Goal: Browse casually

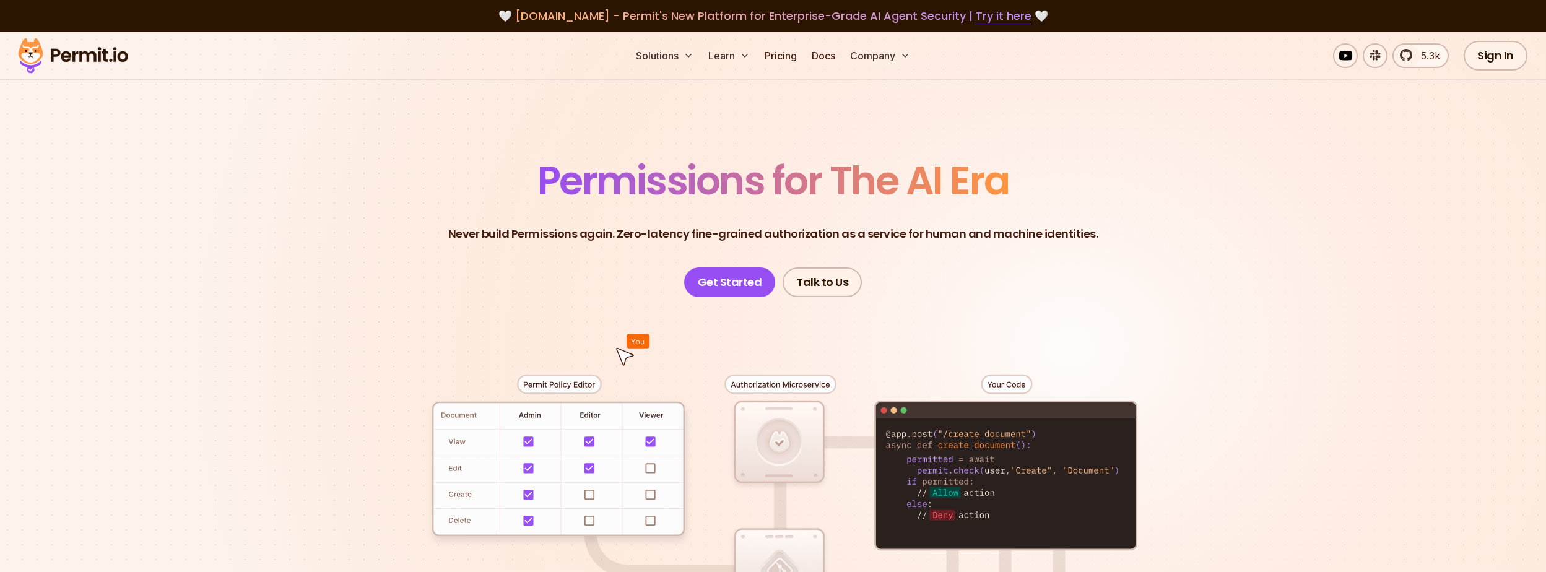
drag, startPoint x: 181, startPoint y: 181, endPoint x: 183, endPoint y: 225, distance: 43.3
click at [183, 188] on section "Permissions for The AI Era Never build Permissions again. Zero-latency fine-gra…" at bounding box center [773, 440] width 1546 height 817
click at [183, 233] on section "Permissions for The AI Era Never build Permissions again. Zero-latency fine-gra…" at bounding box center [773, 440] width 1546 height 817
drag, startPoint x: 323, startPoint y: 184, endPoint x: 462, endPoint y: 160, distance: 141.5
click at [323, 184] on section "Permissions for The AI Era Never build Permissions again. Zero-latency fine-gra…" at bounding box center [773, 440] width 1546 height 817
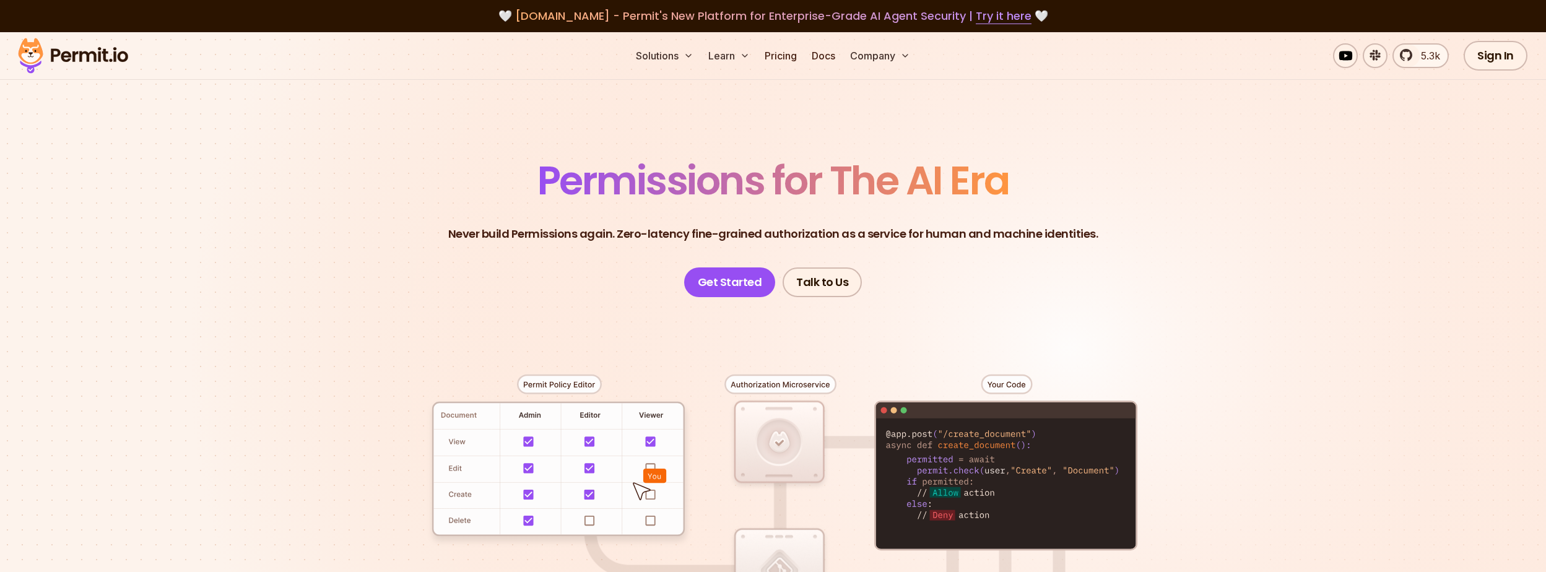
click at [296, 209] on section "Permissions for The AI Era Never build Permissions again. Zero-latency fine-gra…" at bounding box center [773, 440] width 1546 height 817
click at [342, 262] on header "Permissions for The AI Era Never build Permissions again. Zero-latency fine-gra…" at bounding box center [773, 229] width 867 height 136
click at [333, 262] on section "Permissions for The AI Era Never build Permissions again. Zero-latency fine-gra…" at bounding box center [773, 440] width 1546 height 817
click at [267, 290] on section "Permissions for The AI Era Never build Permissions again. Zero-latency fine-gra…" at bounding box center [773, 440] width 1546 height 817
drag, startPoint x: 312, startPoint y: 293, endPoint x: 309, endPoint y: 309, distance: 15.8
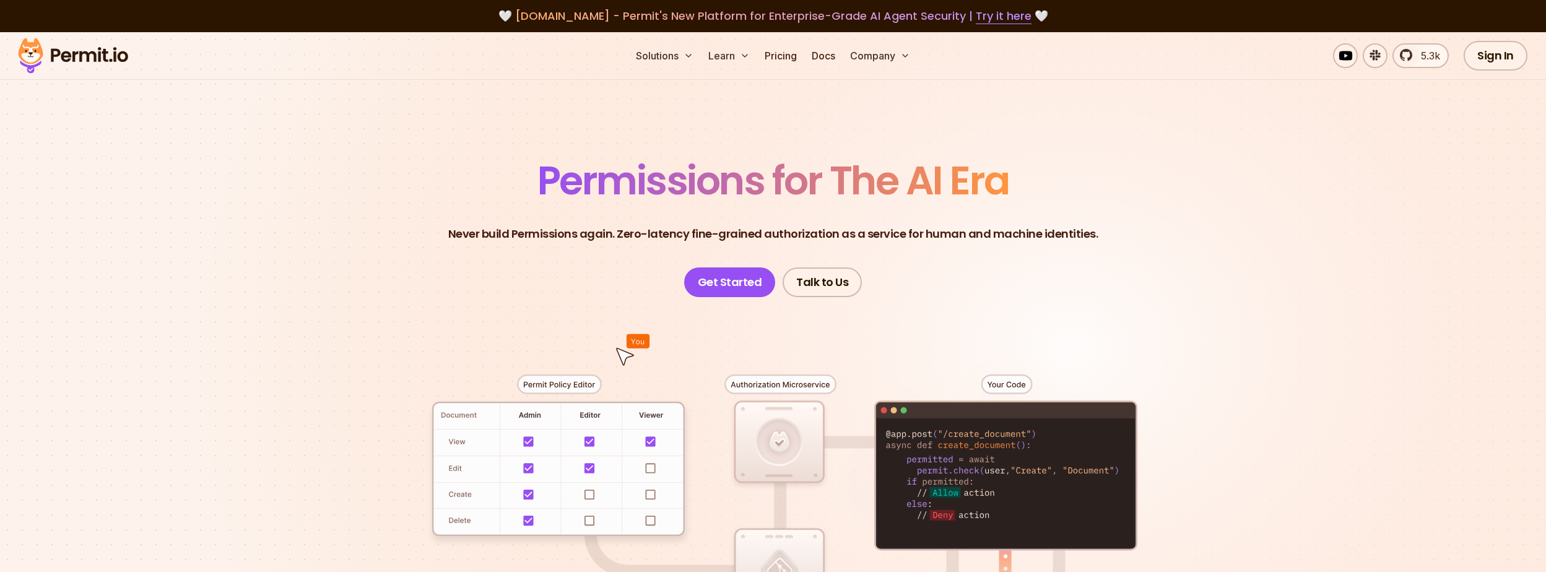
click at [311, 294] on section "Permissions for The AI Era Never build Permissions again. Zero-latency fine-gra…" at bounding box center [773, 440] width 1546 height 817
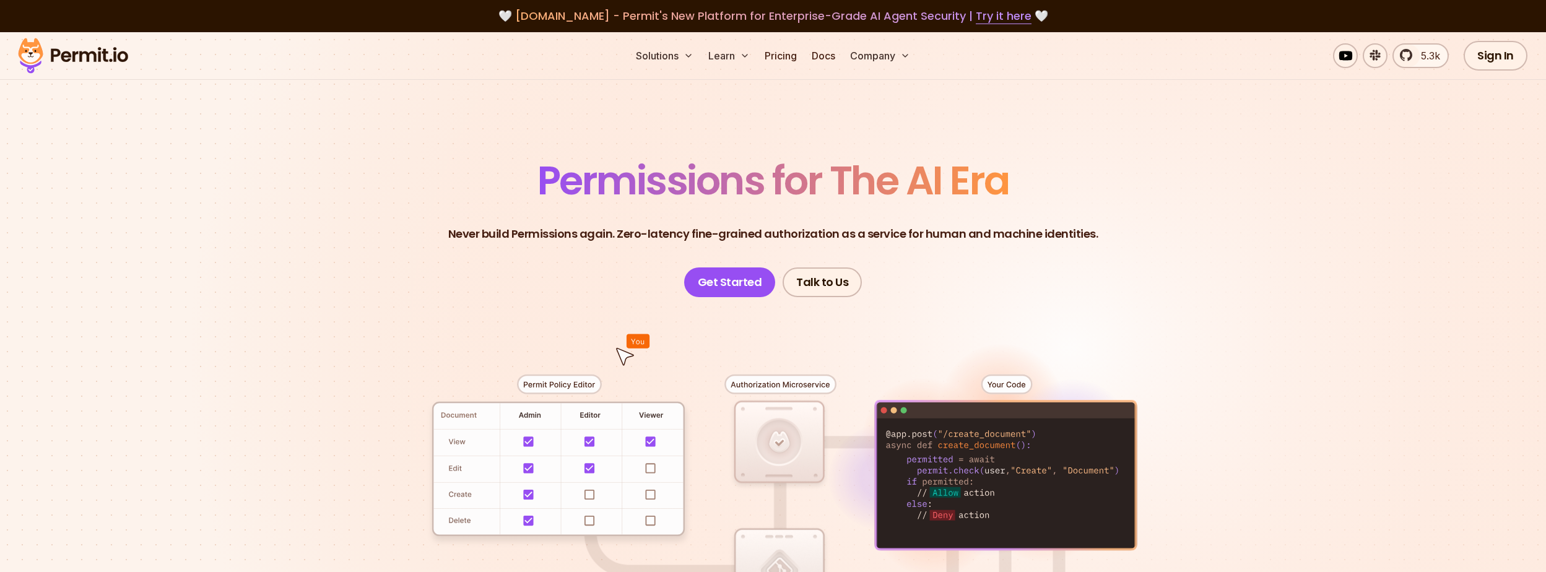
click at [310, 309] on section "Permissions for The AI Era Never build Permissions again. Zero-latency fine-gra…" at bounding box center [773, 440] width 1546 height 817
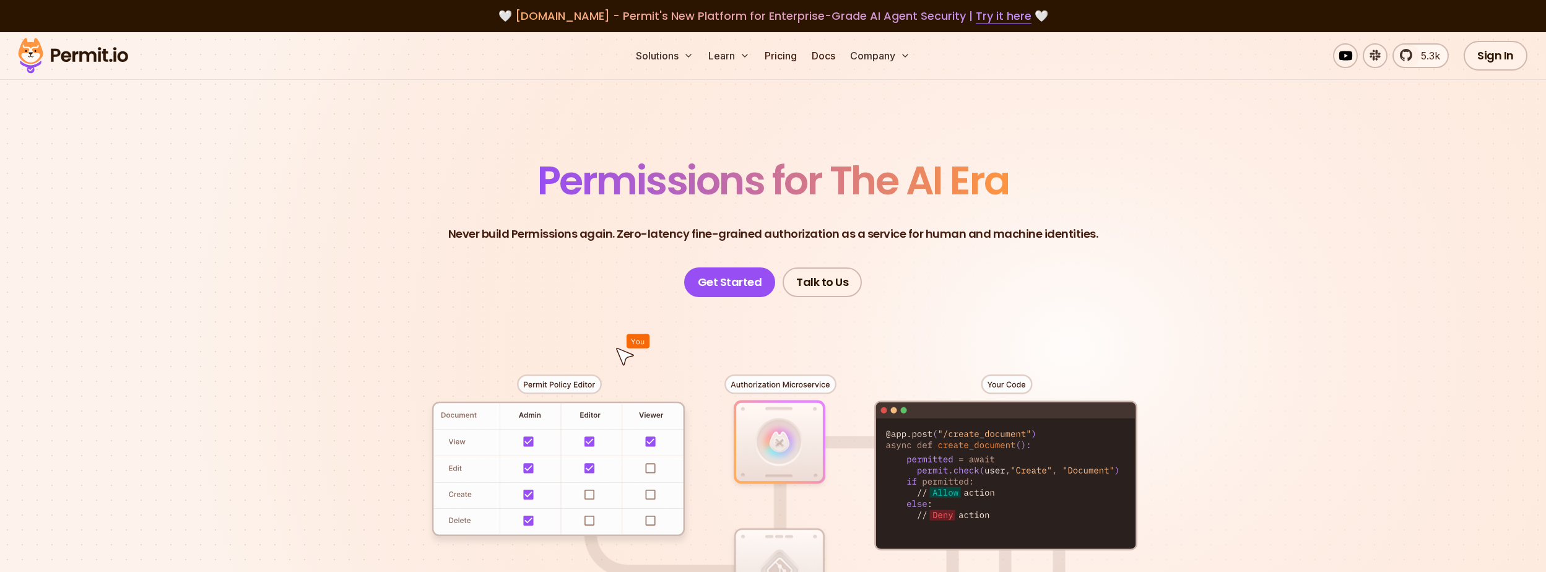
click at [360, 324] on div at bounding box center [773, 525] width 867 height 456
click at [336, 281] on section "Permissions for The AI Era Never build Permissions again. Zero-latency fine-gra…" at bounding box center [773, 440] width 1546 height 817
click at [321, 371] on section "Permissions for The AI Era Never build Permissions again. Zero-latency fine-gra…" at bounding box center [773, 440] width 1546 height 817
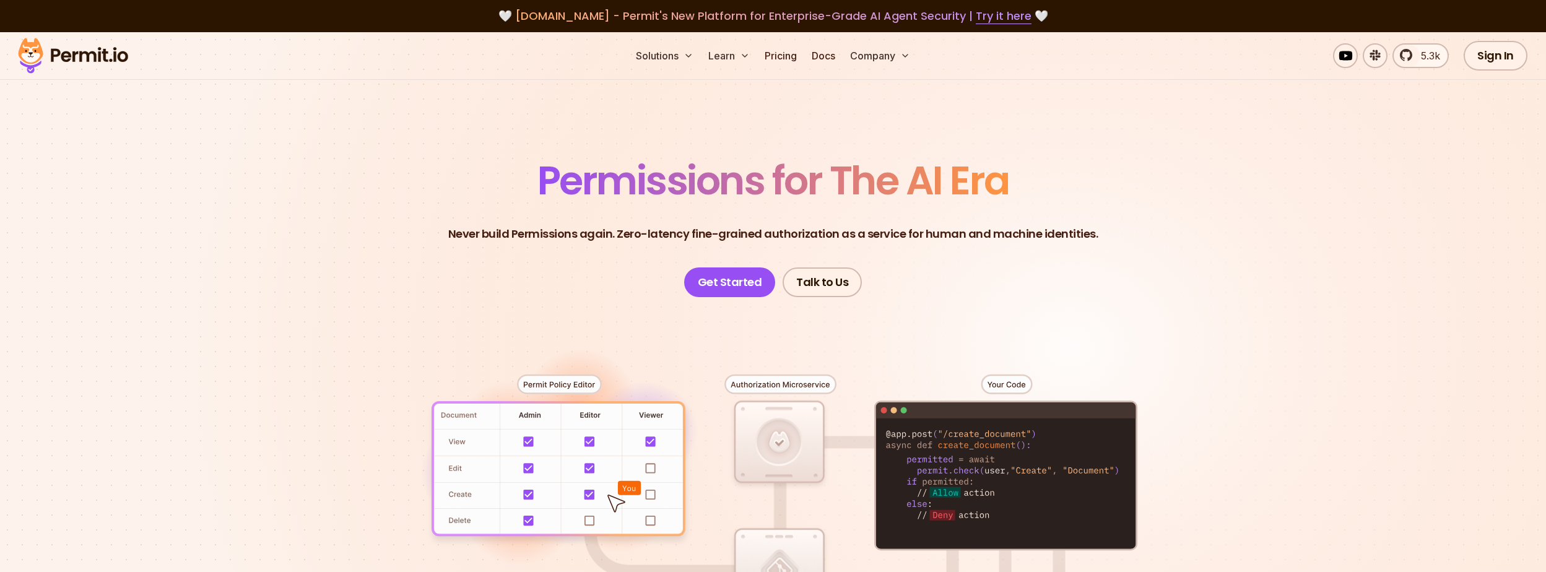
click at [275, 303] on section "Permissions for The AI Era Never build Permissions again. Zero-latency fine-gra…" at bounding box center [773, 440] width 1546 height 817
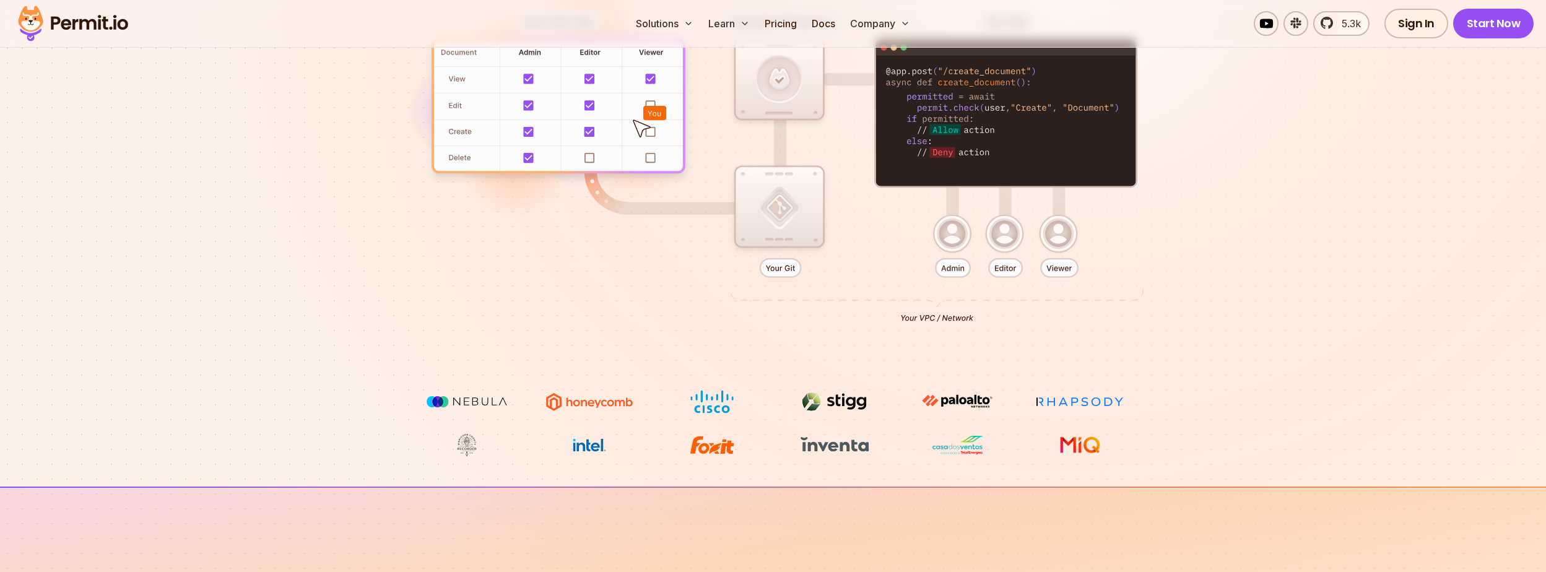
scroll to position [371, 0]
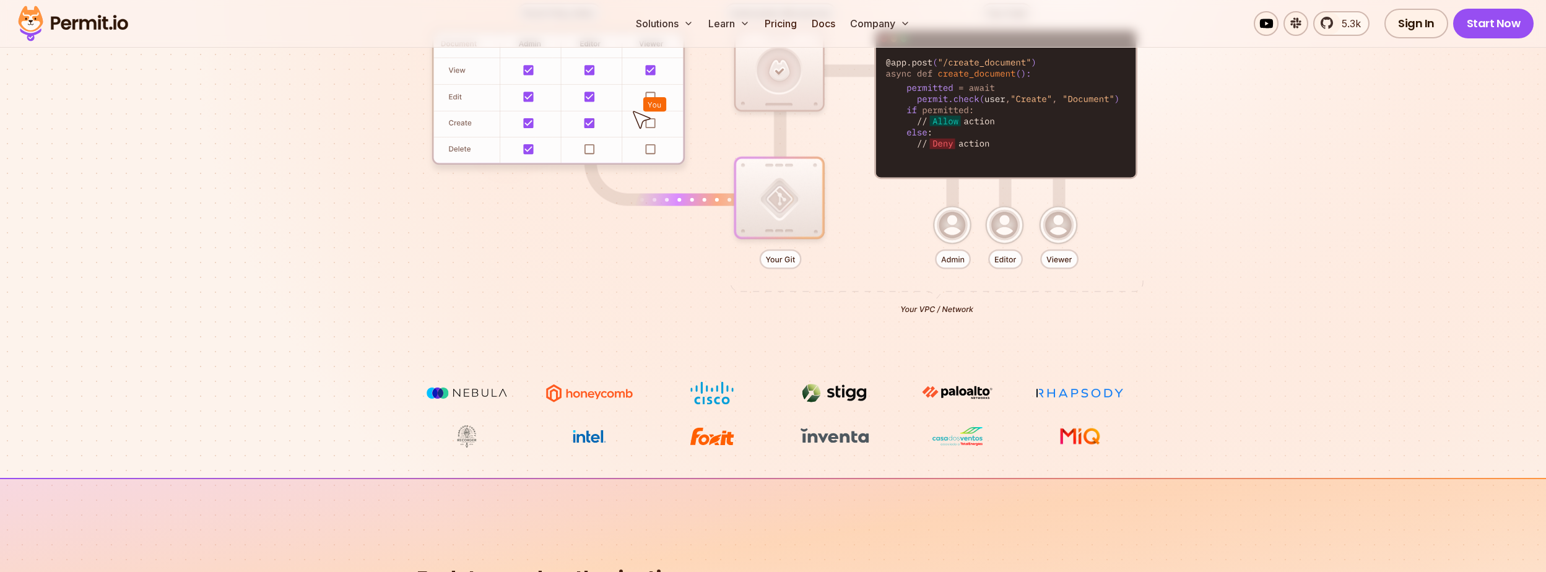
click at [345, 293] on div at bounding box center [773, 154] width 867 height 456
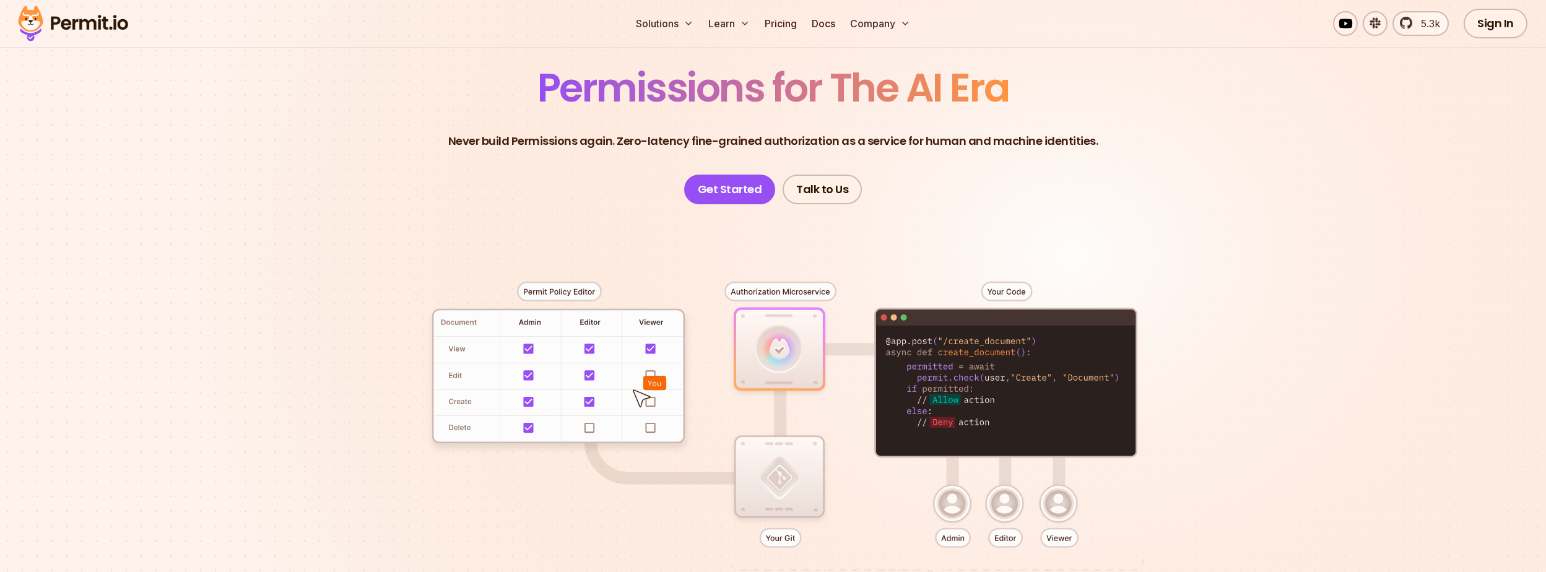
scroll to position [0, 0]
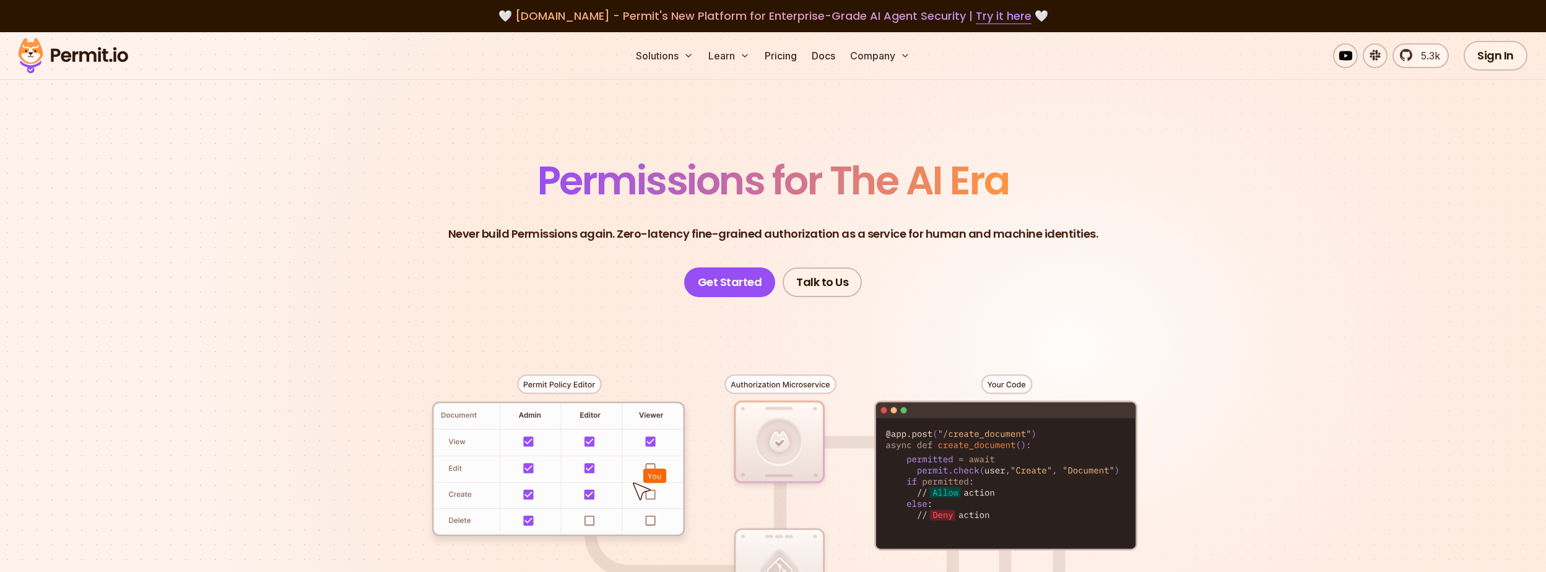
click at [312, 214] on section "Permissions for The AI Era Never build Permissions again. Zero-latency fine-gra…" at bounding box center [773, 440] width 1546 height 817
click at [308, 237] on section "Permissions for The AI Era Never build Permissions again. Zero-latency fine-gra…" at bounding box center [773, 440] width 1546 height 817
click at [258, 262] on section "Permissions for The AI Era Never build Permissions again. Zero-latency fine-gra…" at bounding box center [773, 440] width 1546 height 817
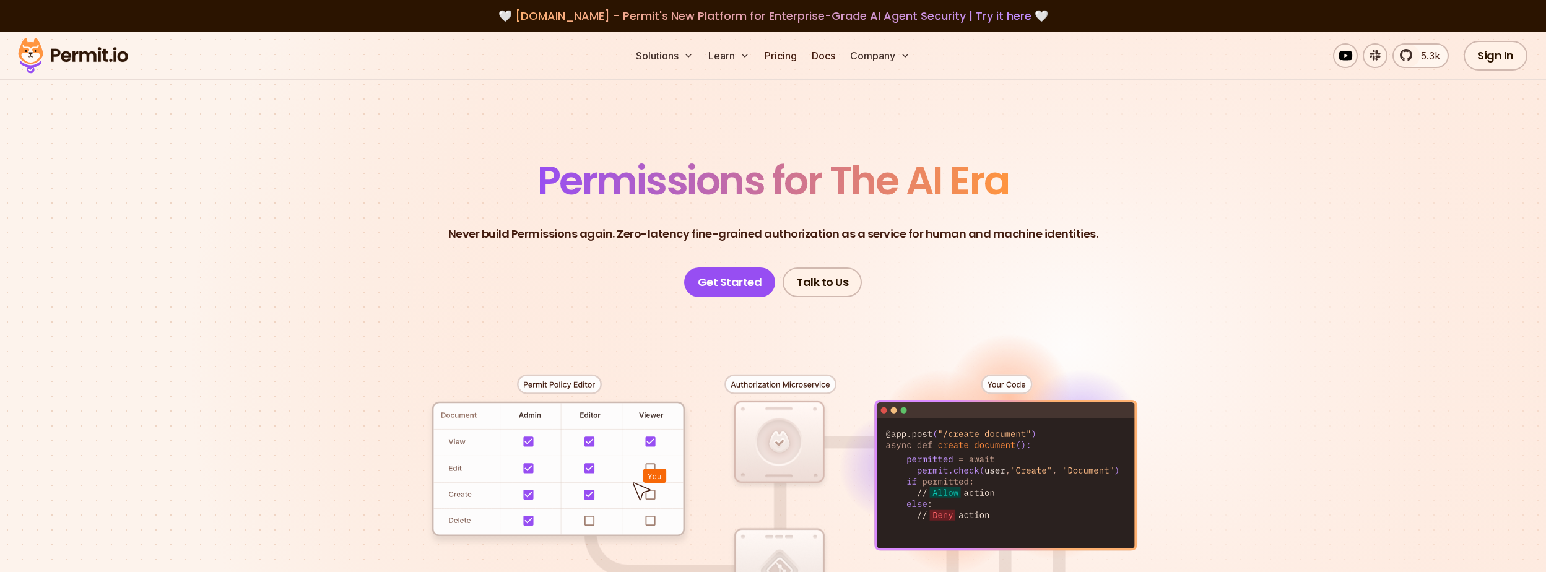
click at [266, 356] on section "Permissions for The AI Era Never build Permissions again. Zero-latency fine-gra…" at bounding box center [773, 440] width 1546 height 817
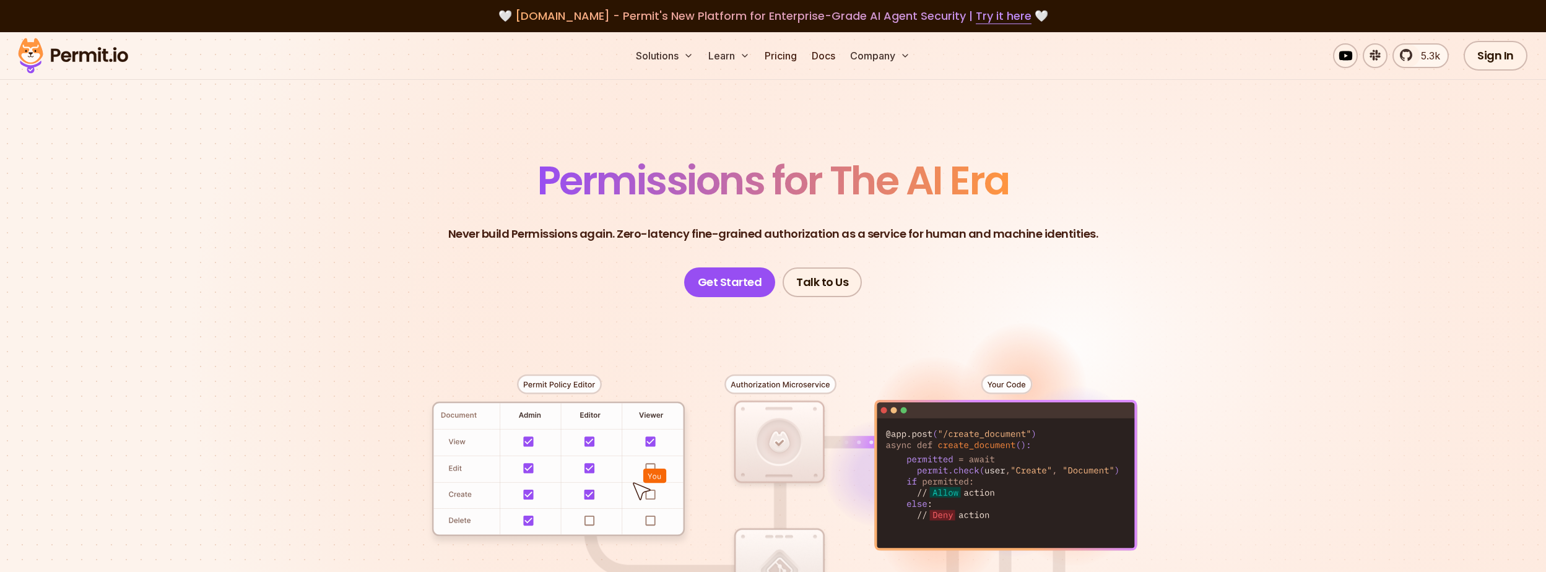
click at [266, 353] on section "Permissions for The AI Era Never build Permissions again. Zero-latency fine-gra…" at bounding box center [773, 440] width 1546 height 817
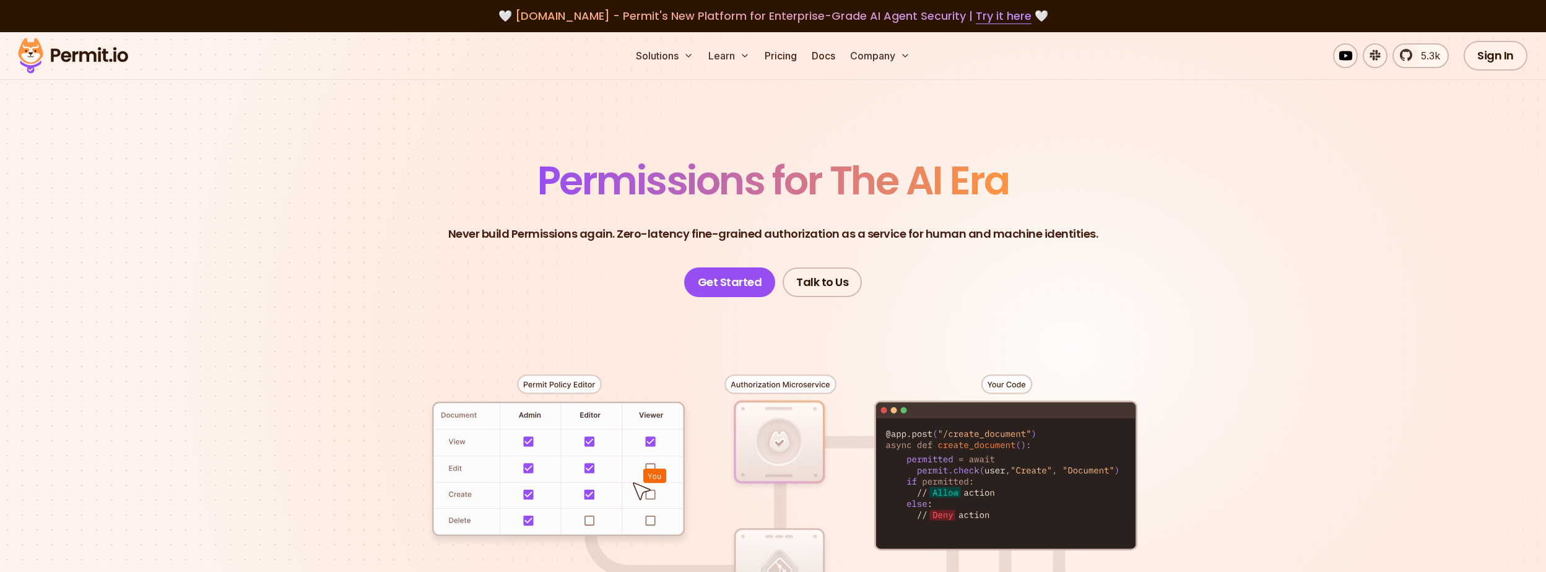
drag, startPoint x: 266, startPoint y: 179, endPoint x: 281, endPoint y: 295, distance: 116.8
click at [267, 182] on section "Permissions for The AI Era Never build Permissions again. Zero-latency fine-gra…" at bounding box center [773, 440] width 1546 height 817
click at [281, 295] on section "Permissions for The AI Era Never build Permissions again. Zero-latency fine-gra…" at bounding box center [773, 440] width 1546 height 817
drag, startPoint x: 271, startPoint y: 110, endPoint x: 285, endPoint y: 89, distance: 24.9
click at [275, 105] on section "Permissions for The AI Era Never build Permissions again. Zero-latency fine-gra…" at bounding box center [773, 440] width 1546 height 817
